Goal: Task Accomplishment & Management: Manage account settings

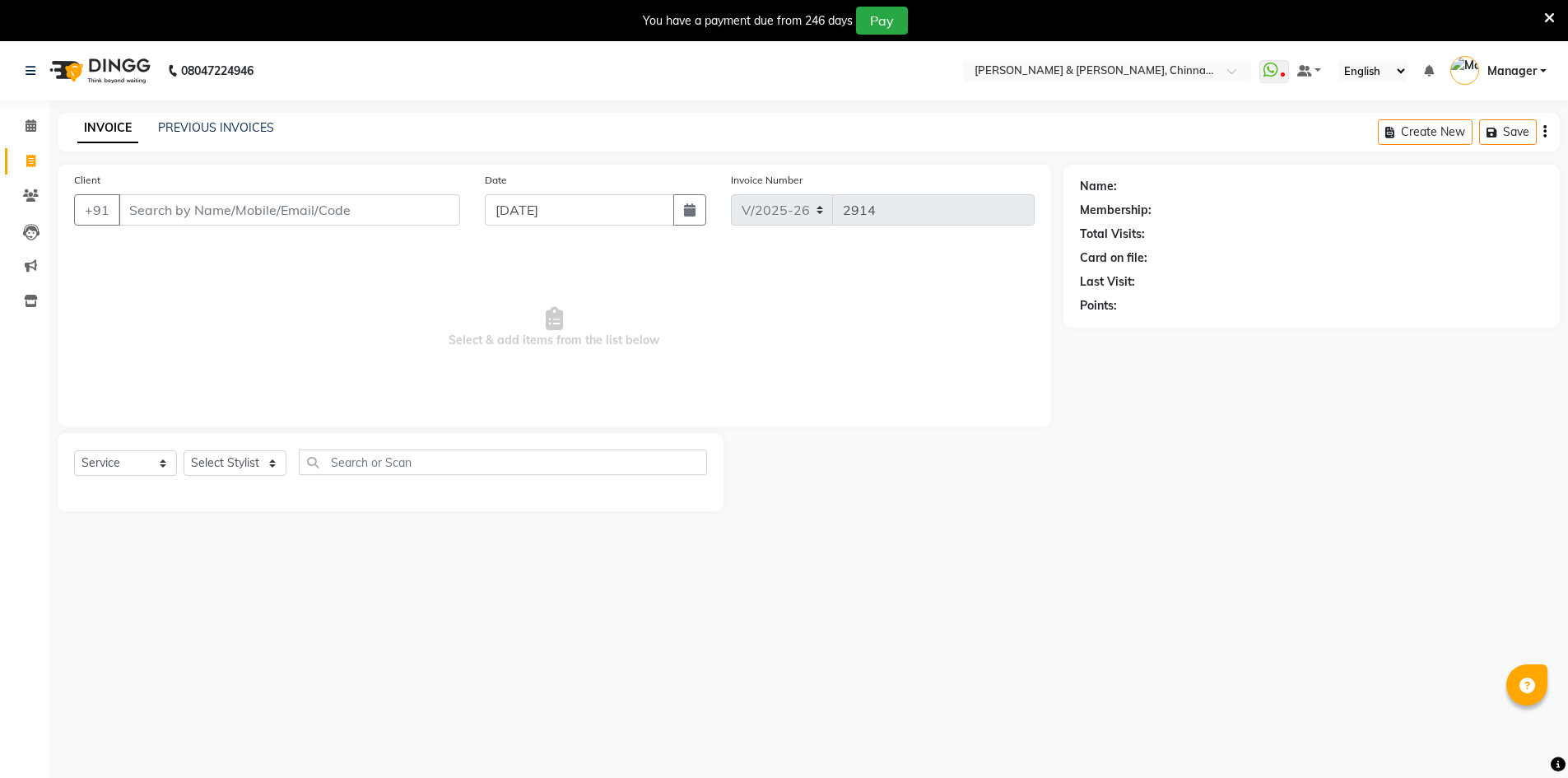
select select "7388"
select select "service"
click at [25, 120] on icon at bounding box center [30, 126] width 11 height 13
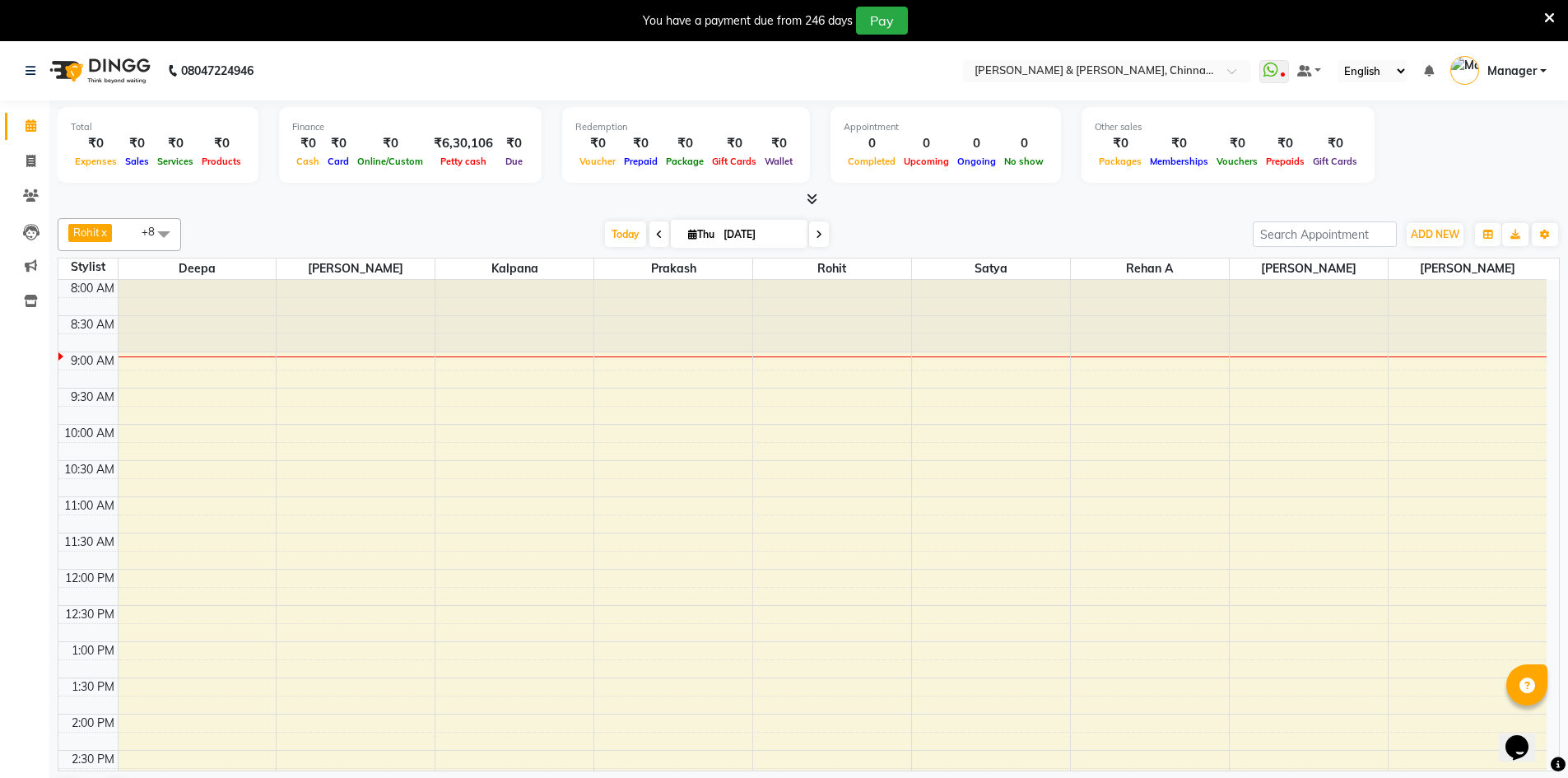
click at [689, 238] on icon at bounding box center [693, 234] width 9 height 11
click at [684, 240] on span "Thu" at bounding box center [701, 234] width 34 height 13
select select "9"
select select "2025"
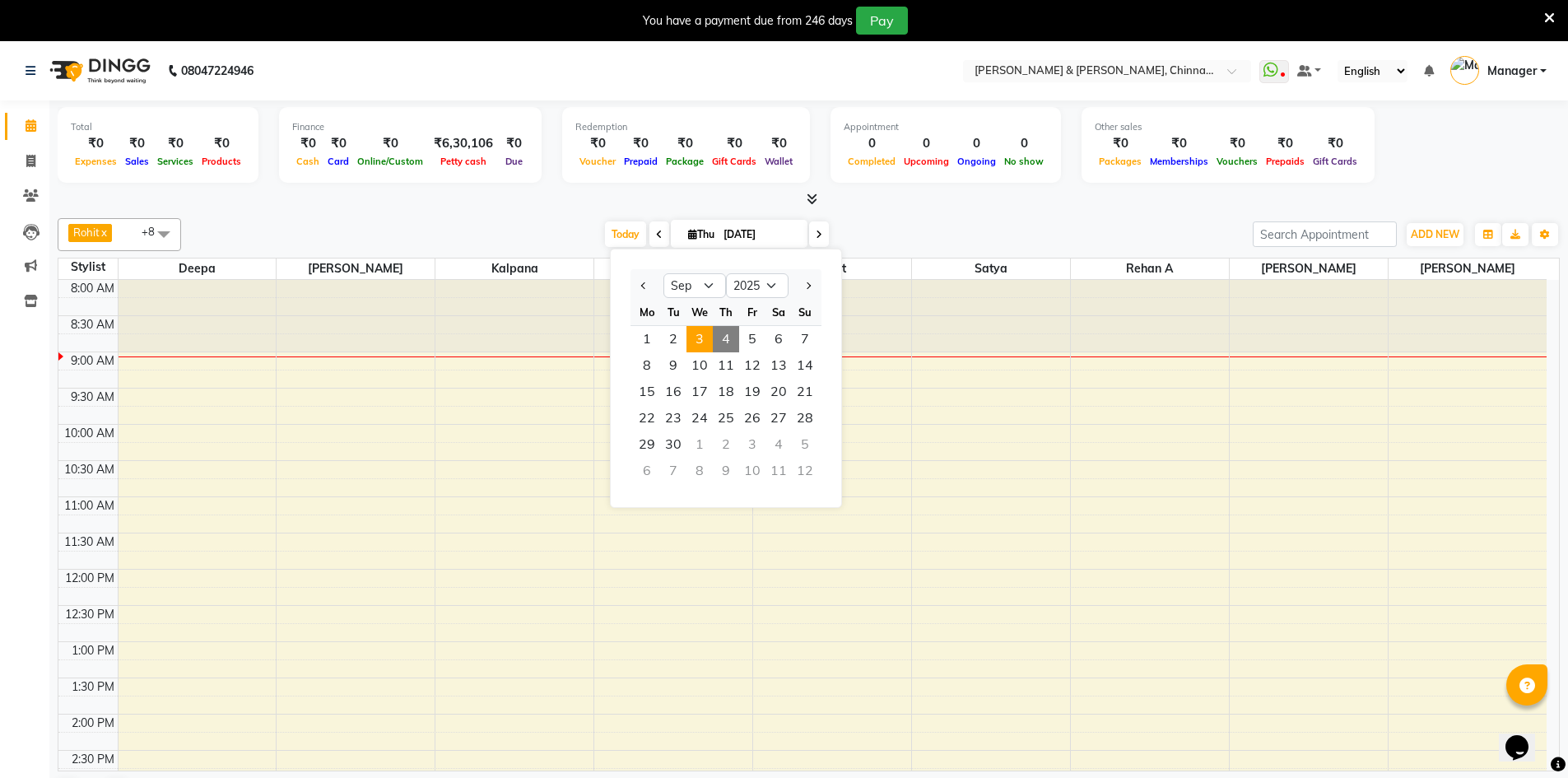
click at [710, 335] on span "3" at bounding box center [699, 338] width 26 height 26
type input "[DATE]"
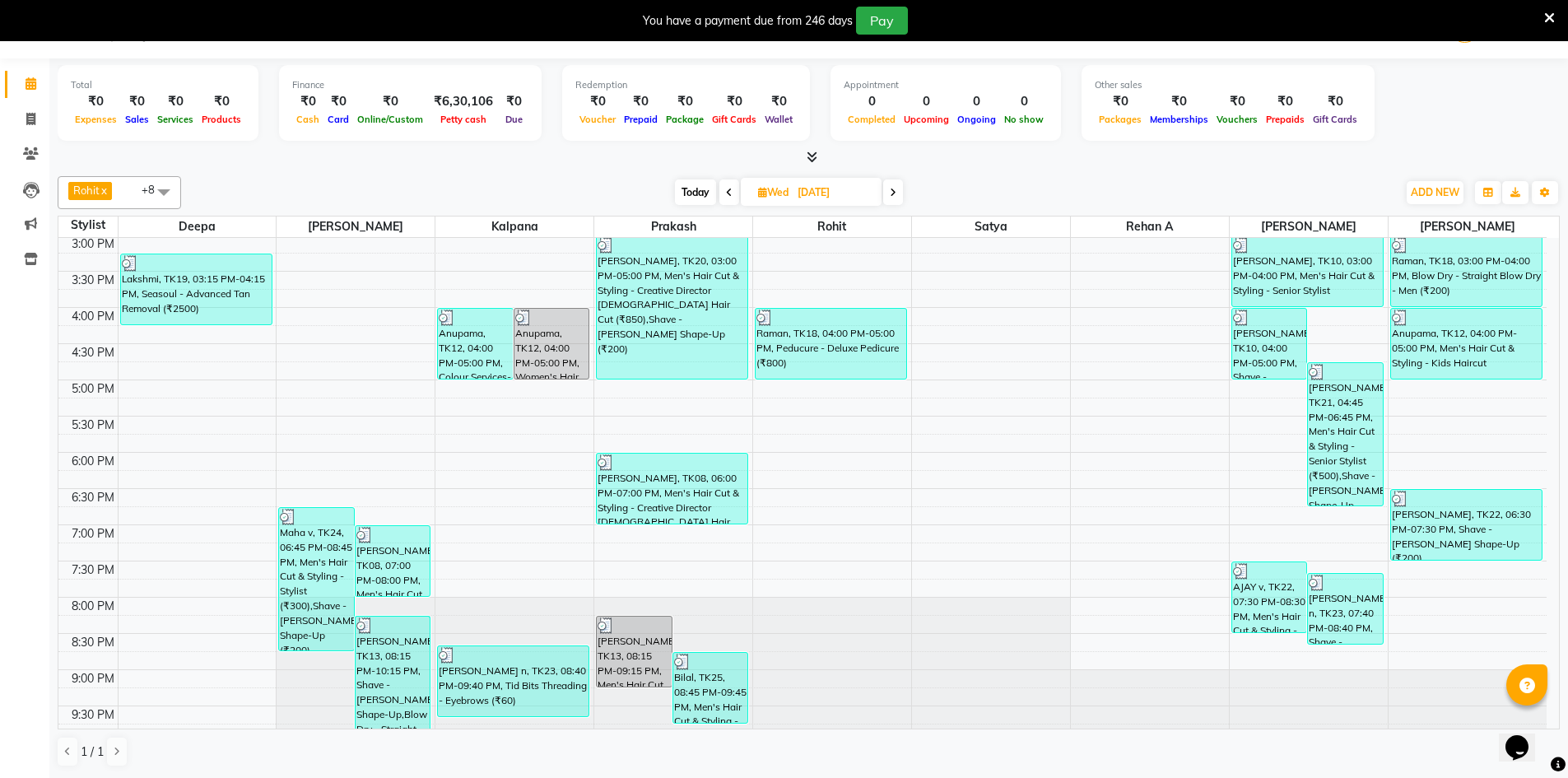
scroll to position [523, 0]
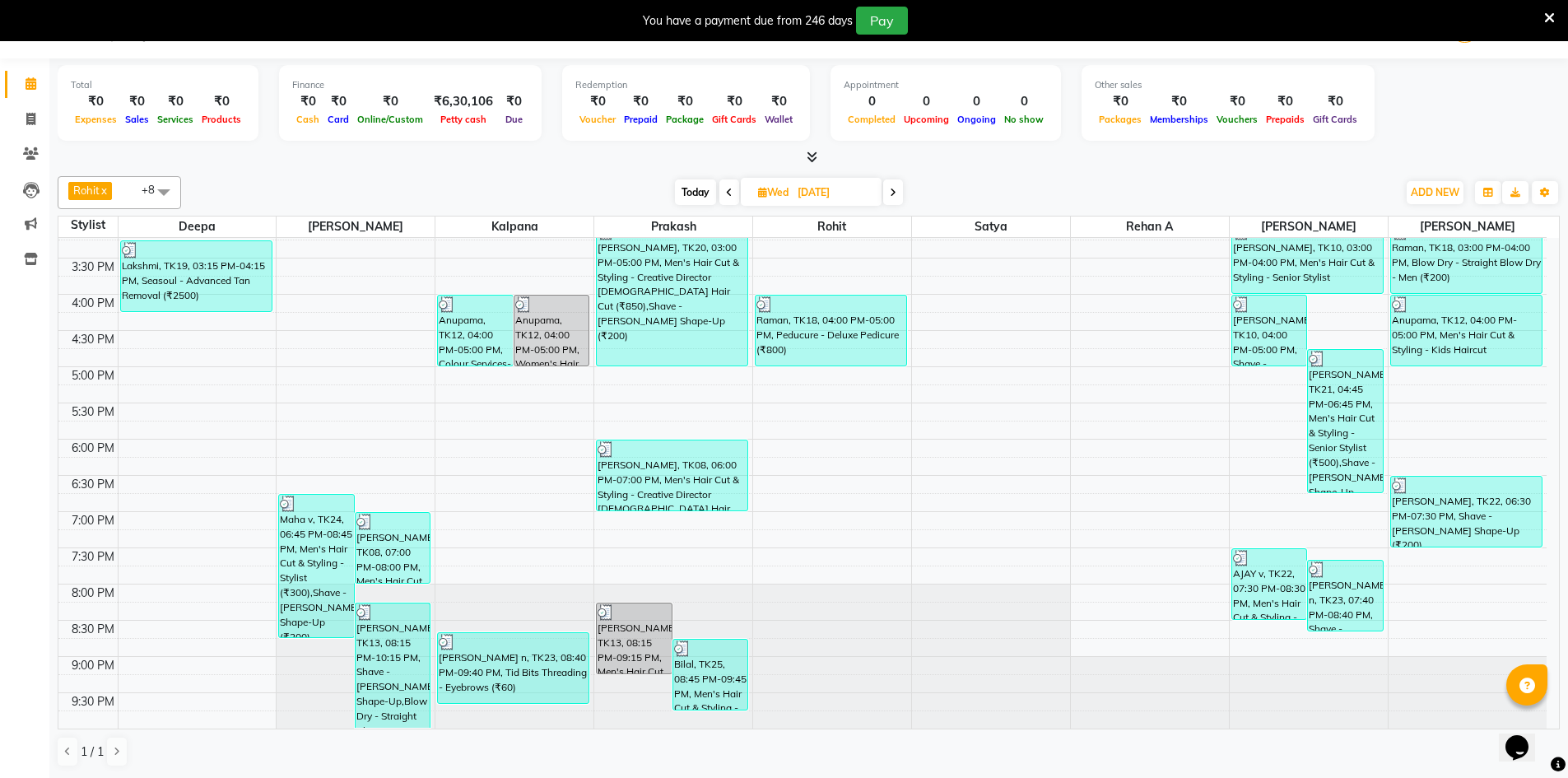
click at [756, 188] on span "Wed" at bounding box center [773, 192] width 39 height 13
click at [758, 188] on icon at bounding box center [762, 192] width 9 height 11
click at [758, 190] on icon at bounding box center [762, 192] width 9 height 11
select select "9"
select select "2025"
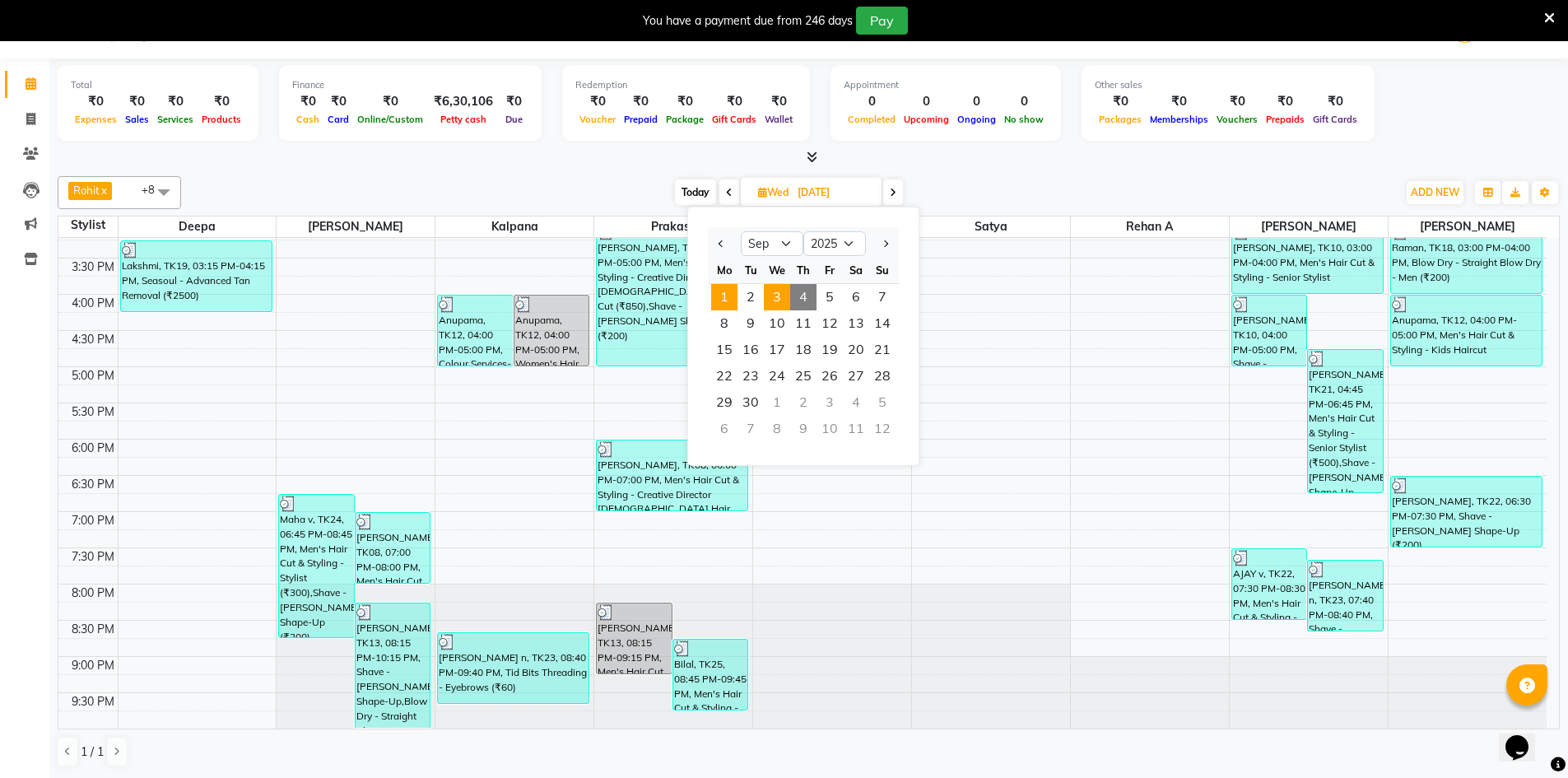
click at [731, 296] on span "1" at bounding box center [724, 296] width 26 height 26
type input "[DATE]"
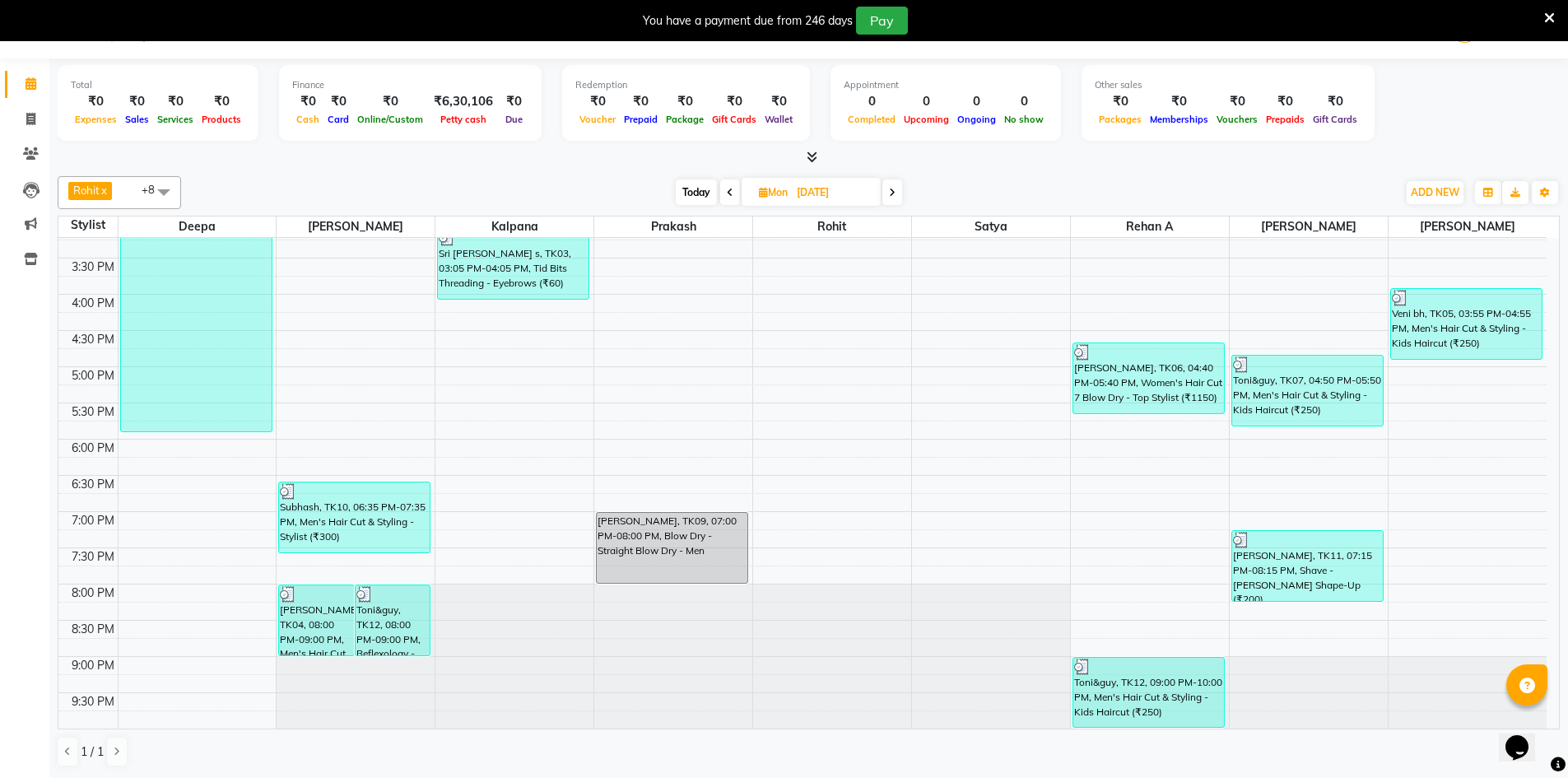
click at [760, 190] on icon at bounding box center [763, 192] width 9 height 11
select select "9"
select select "2025"
click at [756, 290] on span "2" at bounding box center [750, 296] width 26 height 26
type input "[DATE]"
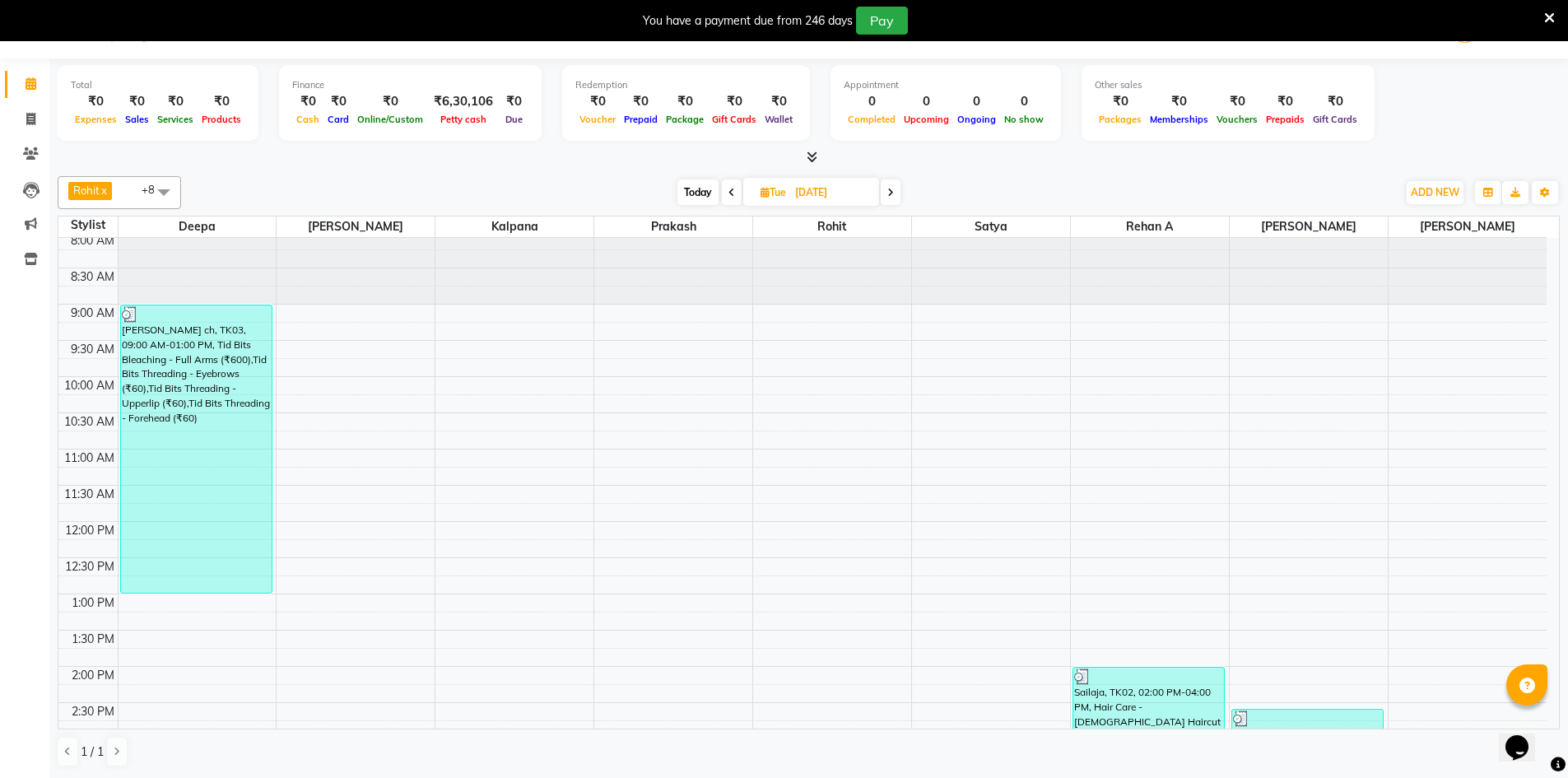
scroll to position [0, 0]
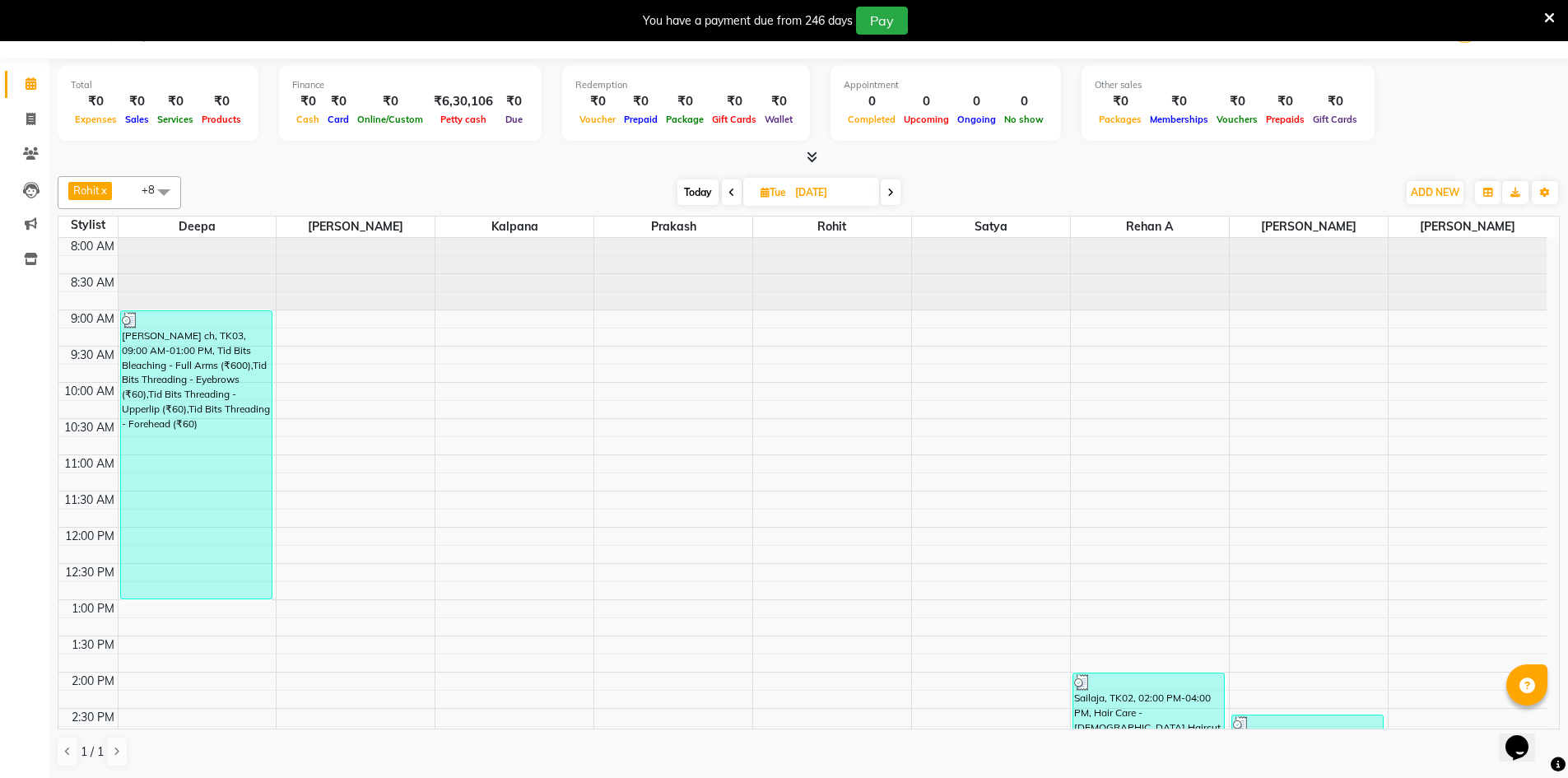
click at [768, 197] on span "Tue" at bounding box center [773, 192] width 34 height 13
click at [761, 193] on icon at bounding box center [765, 192] width 9 height 11
select select "9"
select select "2025"
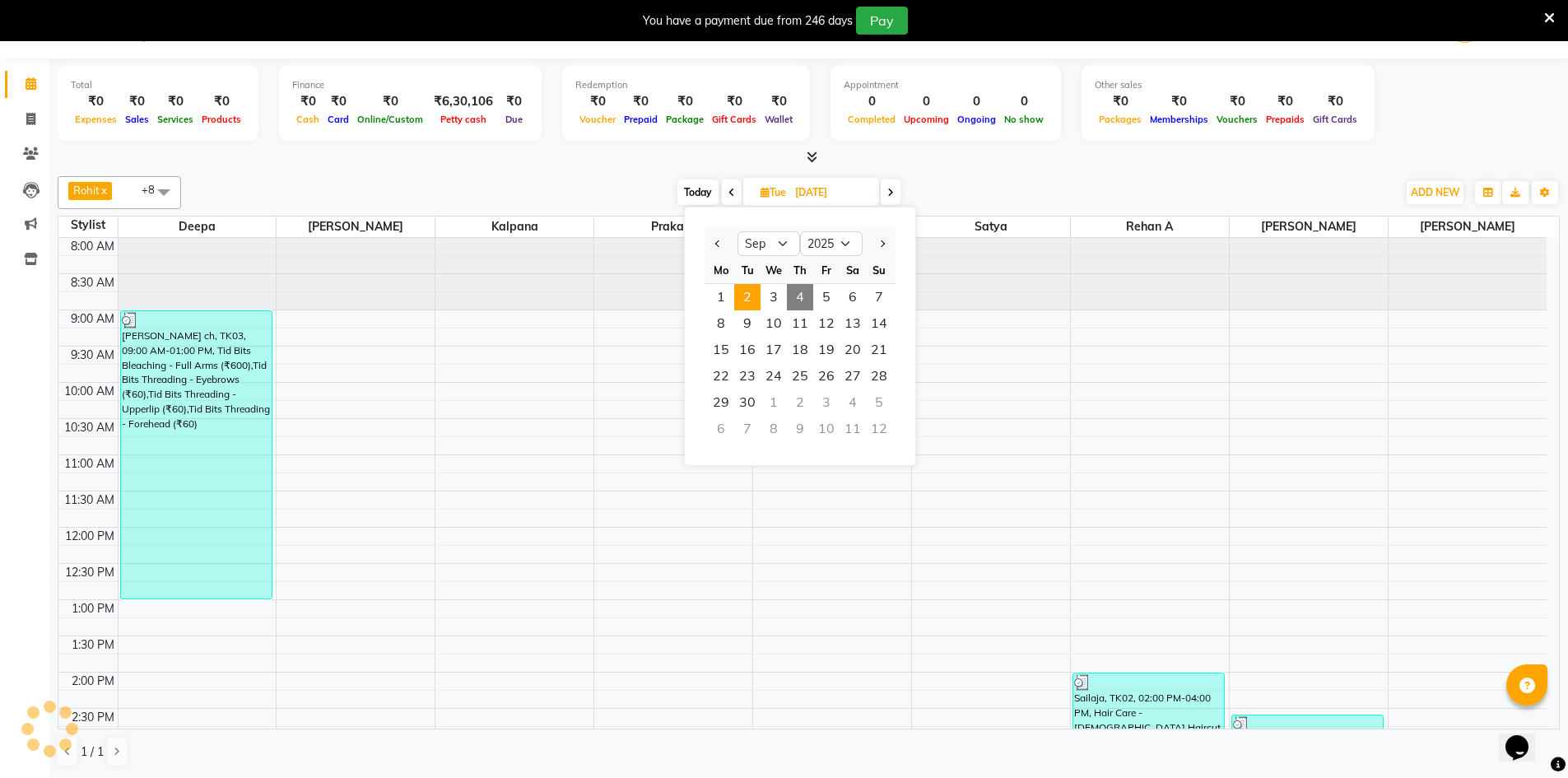
click at [793, 291] on span "4" at bounding box center [800, 296] width 26 height 26
type input "[DATE]"
